Goal: Find specific page/section: Find specific page/section

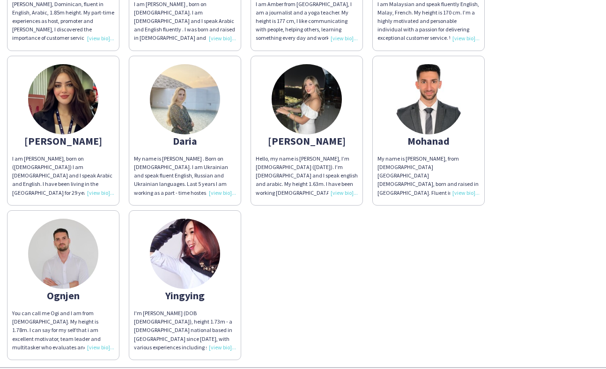
scroll to position [436, 0]
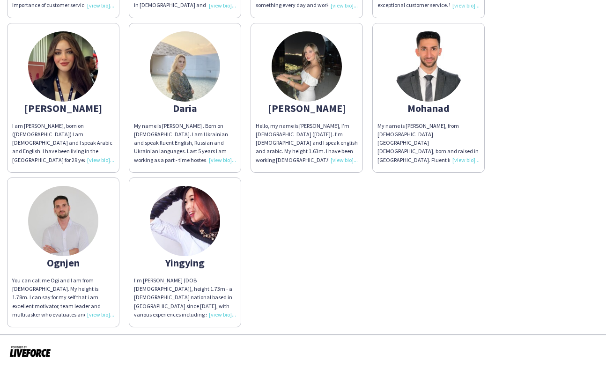
click at [190, 217] on img at bounding box center [185, 221] width 70 height 70
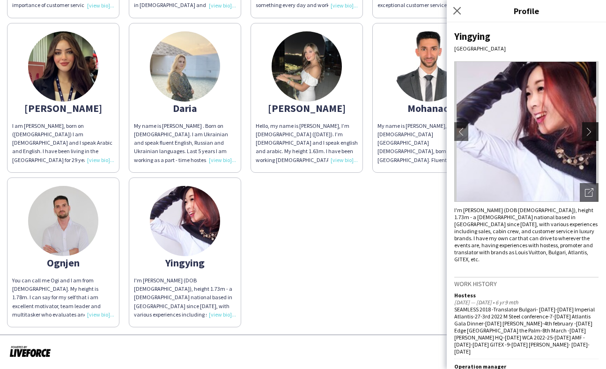
click at [589, 137] on button "chevron-right" at bounding box center [591, 131] width 19 height 19
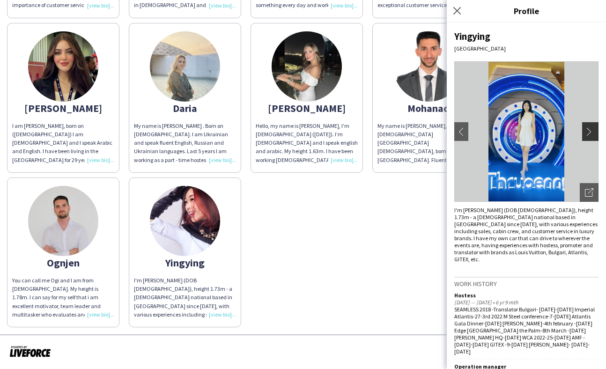
click at [591, 130] on app-icon "chevron-right" at bounding box center [591, 131] width 13 height 8
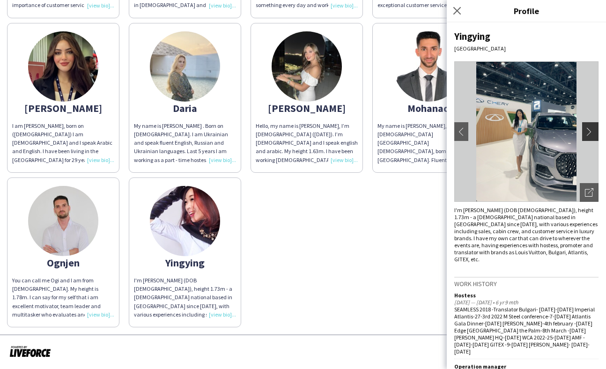
click at [586, 128] on app-icon "chevron-right" at bounding box center [591, 131] width 13 height 8
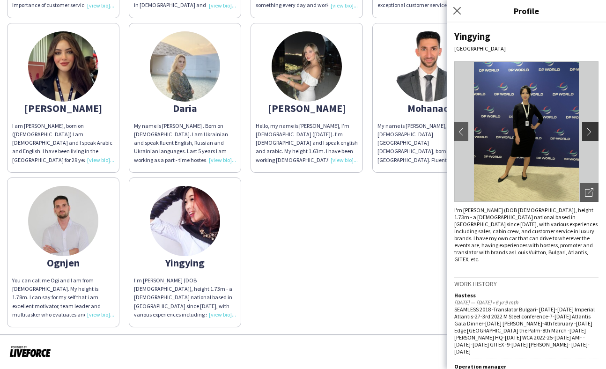
click at [589, 131] on app-icon "chevron-right" at bounding box center [591, 131] width 13 height 8
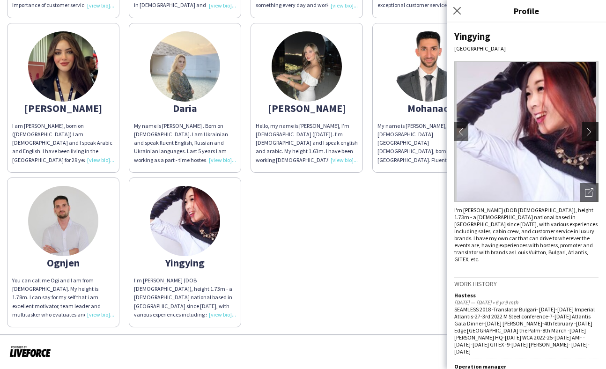
click at [589, 131] on app-icon "chevron-right" at bounding box center [591, 131] width 13 height 8
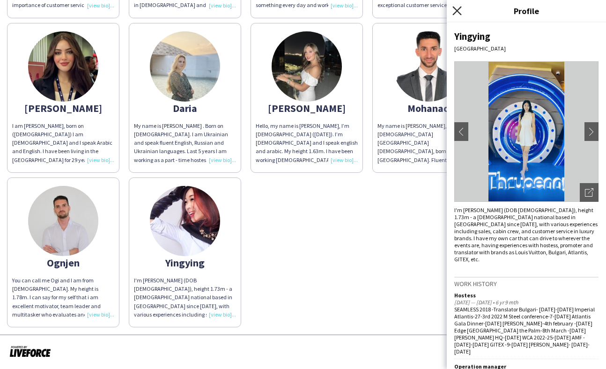
click at [457, 11] on icon at bounding box center [457, 10] width 9 height 9
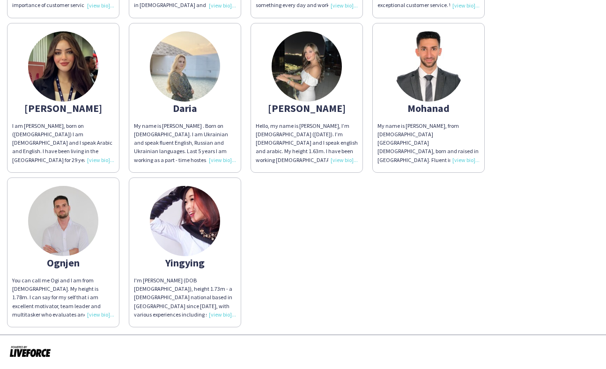
scroll to position [0, 0]
